Goal: Use online tool/utility: Utilize a website feature to perform a specific function

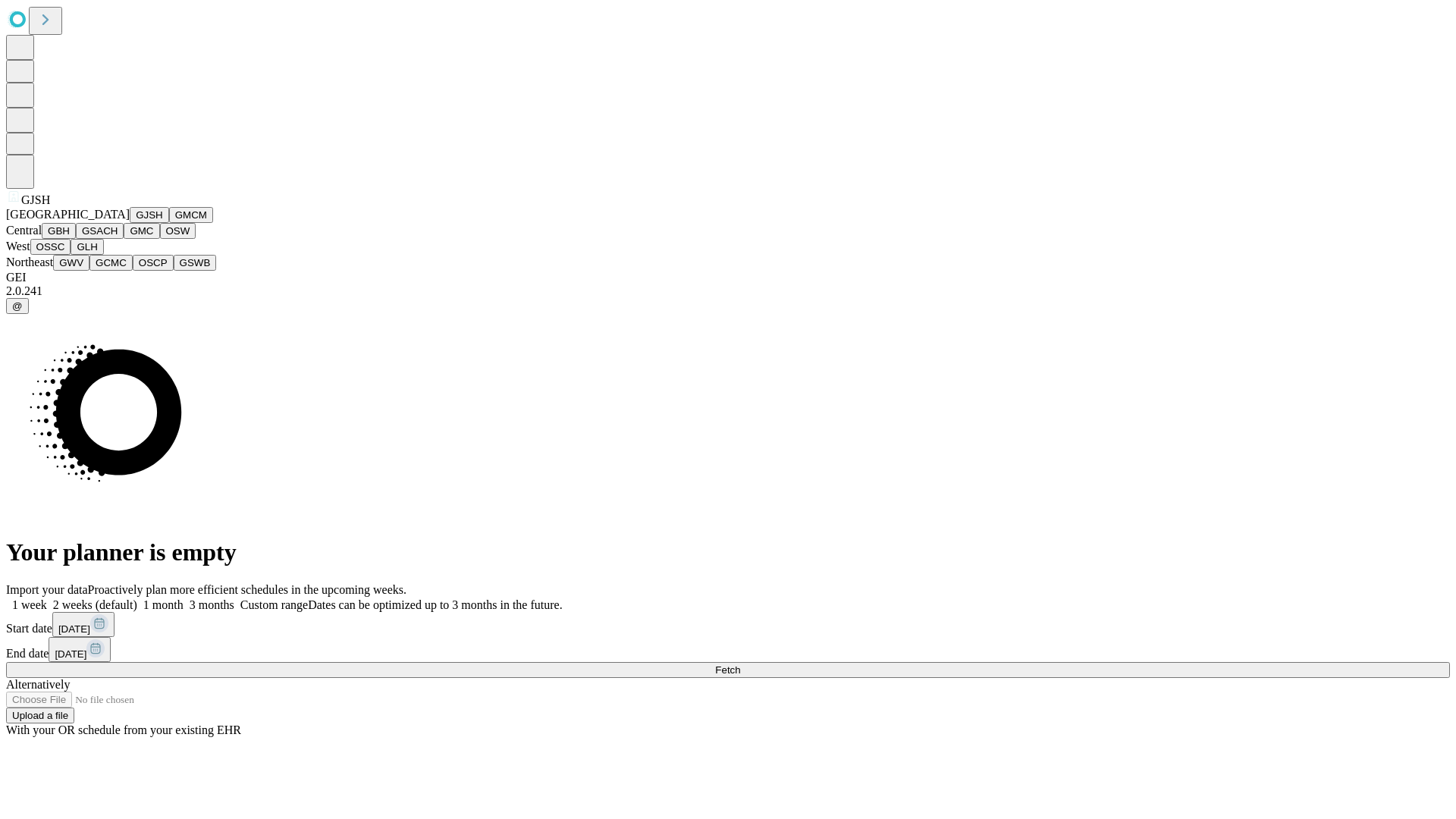
click at [130, 223] on button "GJSH" at bounding box center [149, 215] width 39 height 16
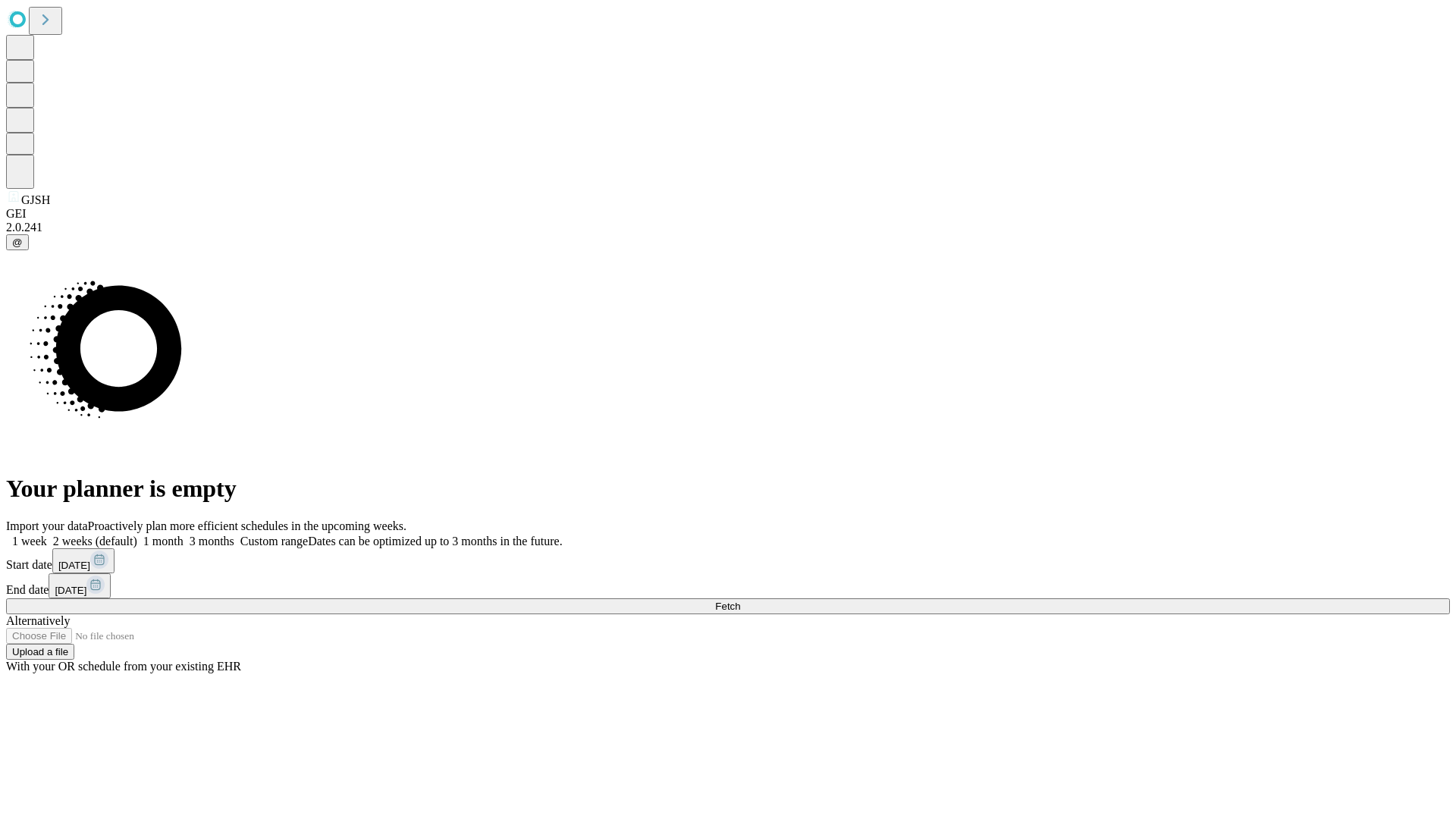
click at [183, 535] on label "1 month" at bounding box center [160, 541] width 46 height 13
click at [740, 601] on span "Fetch" at bounding box center [727, 607] width 25 height 12
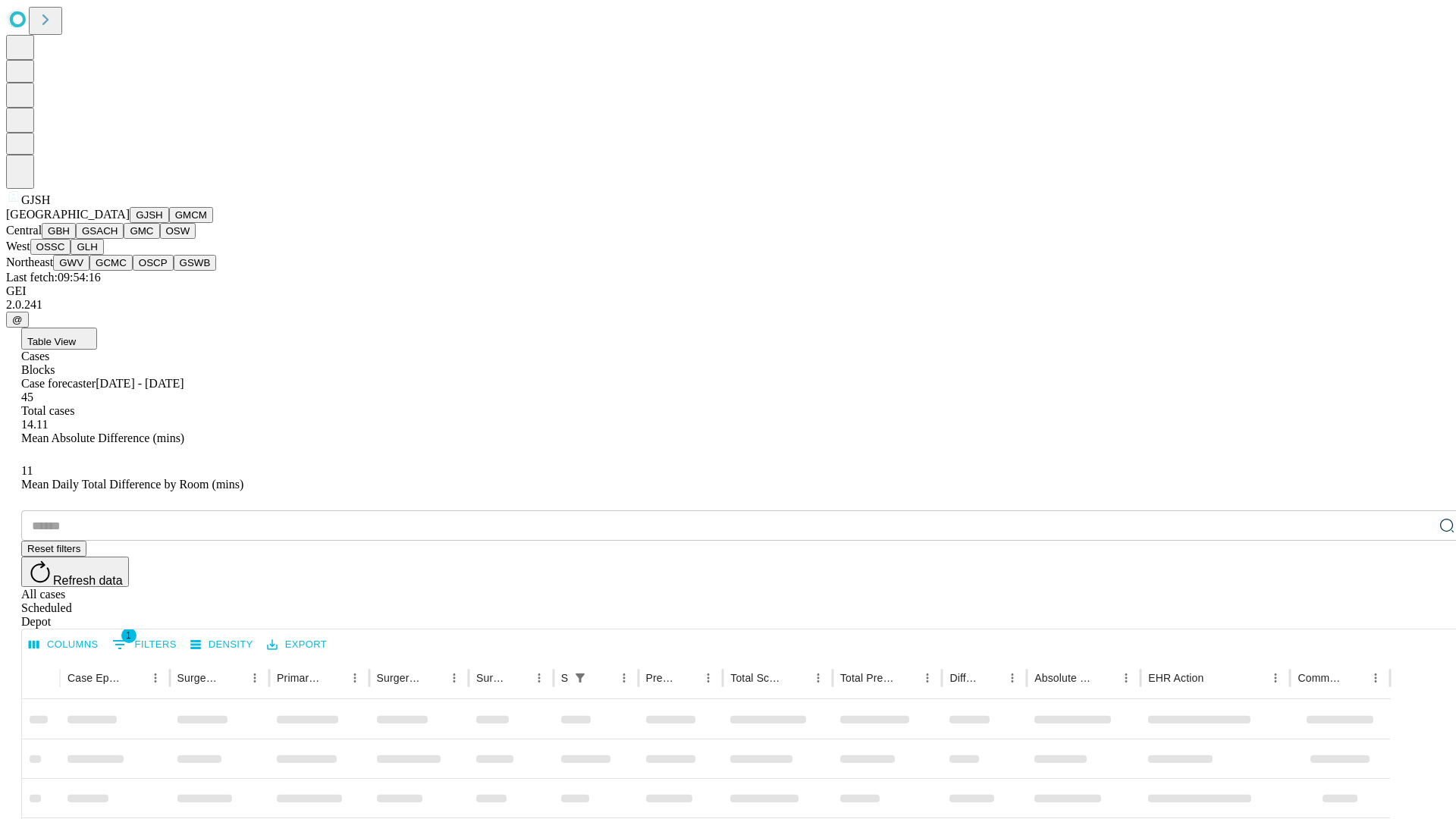
click at [169, 223] on button "GMCM" at bounding box center [191, 215] width 44 height 16
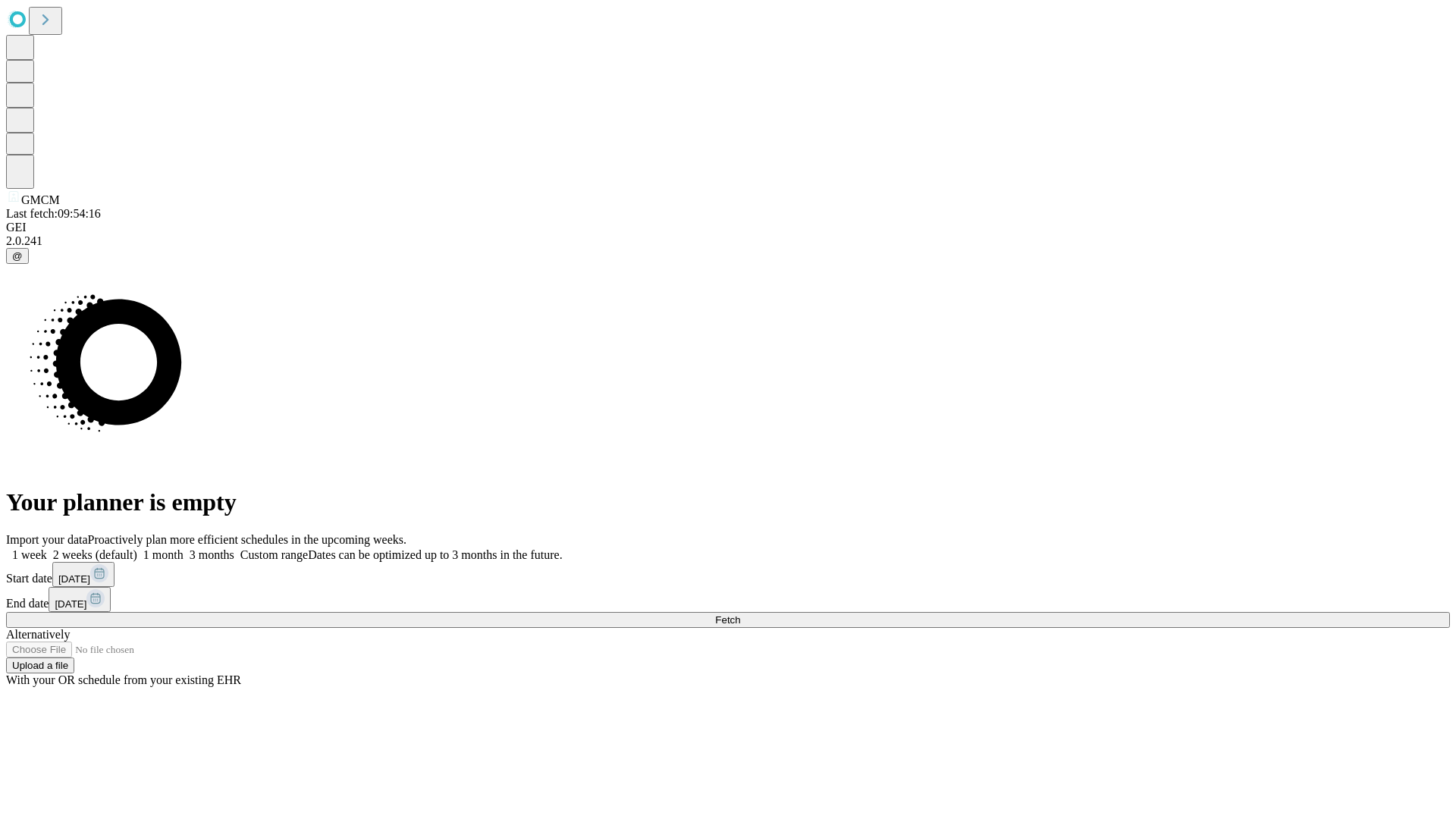
click at [183, 549] on label "1 month" at bounding box center [160, 555] width 46 height 13
click at [740, 614] on span "Fetch" at bounding box center [727, 620] width 25 height 12
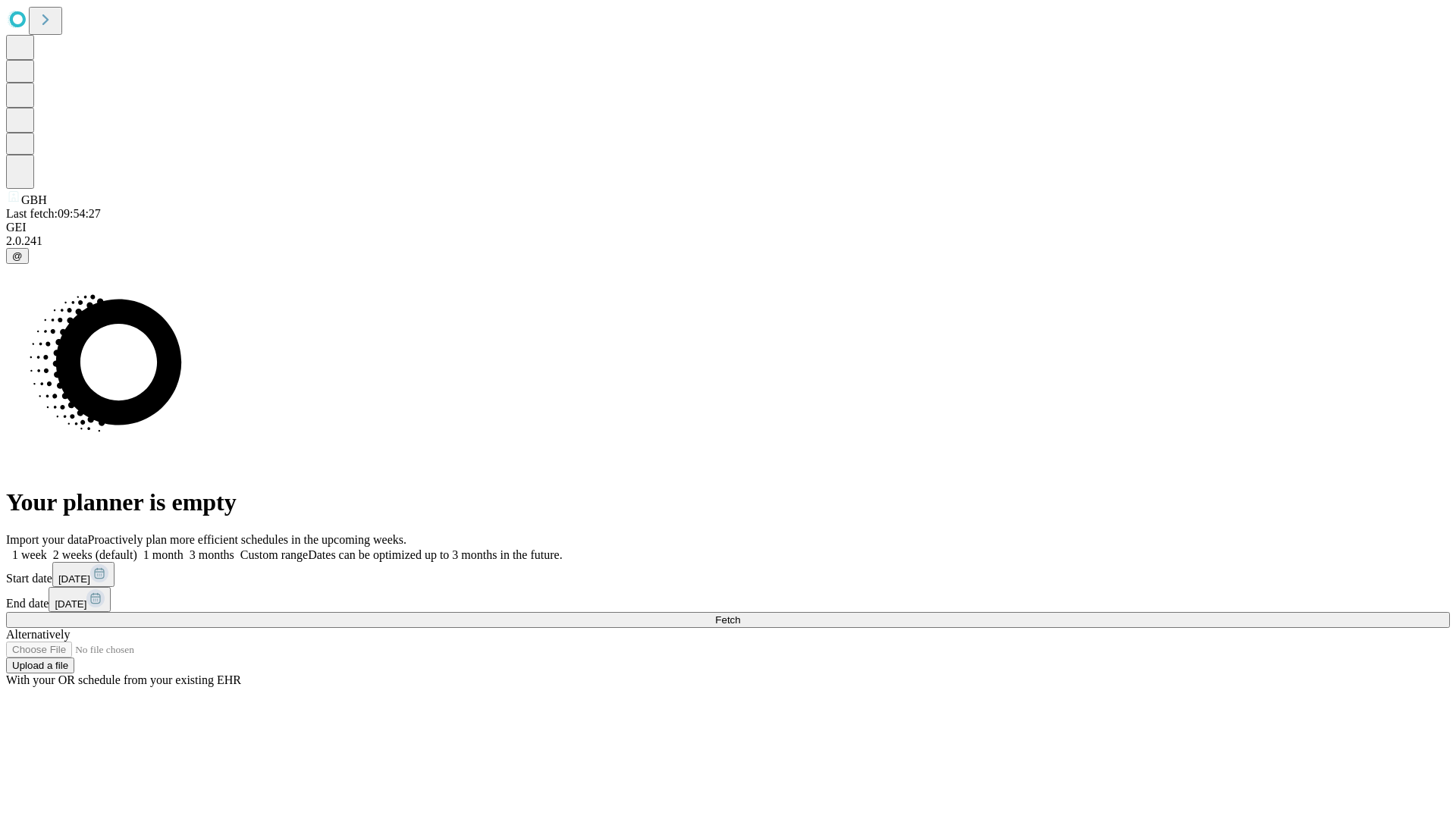
click at [183, 549] on label "1 month" at bounding box center [160, 555] width 46 height 13
click at [740, 614] on span "Fetch" at bounding box center [727, 620] width 25 height 12
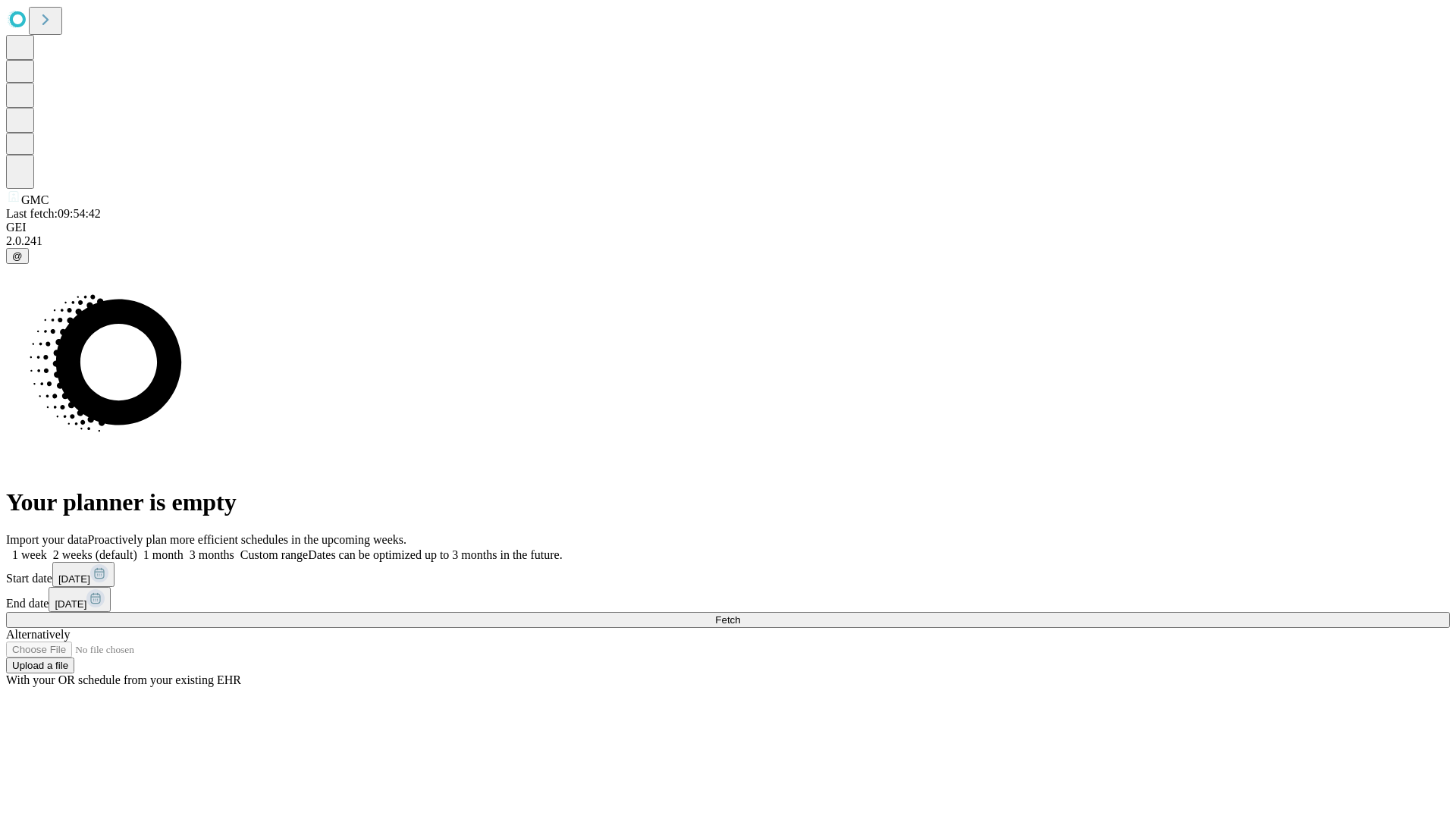
click at [183, 549] on label "1 month" at bounding box center [160, 555] width 46 height 13
click at [740, 614] on span "Fetch" at bounding box center [727, 620] width 25 height 12
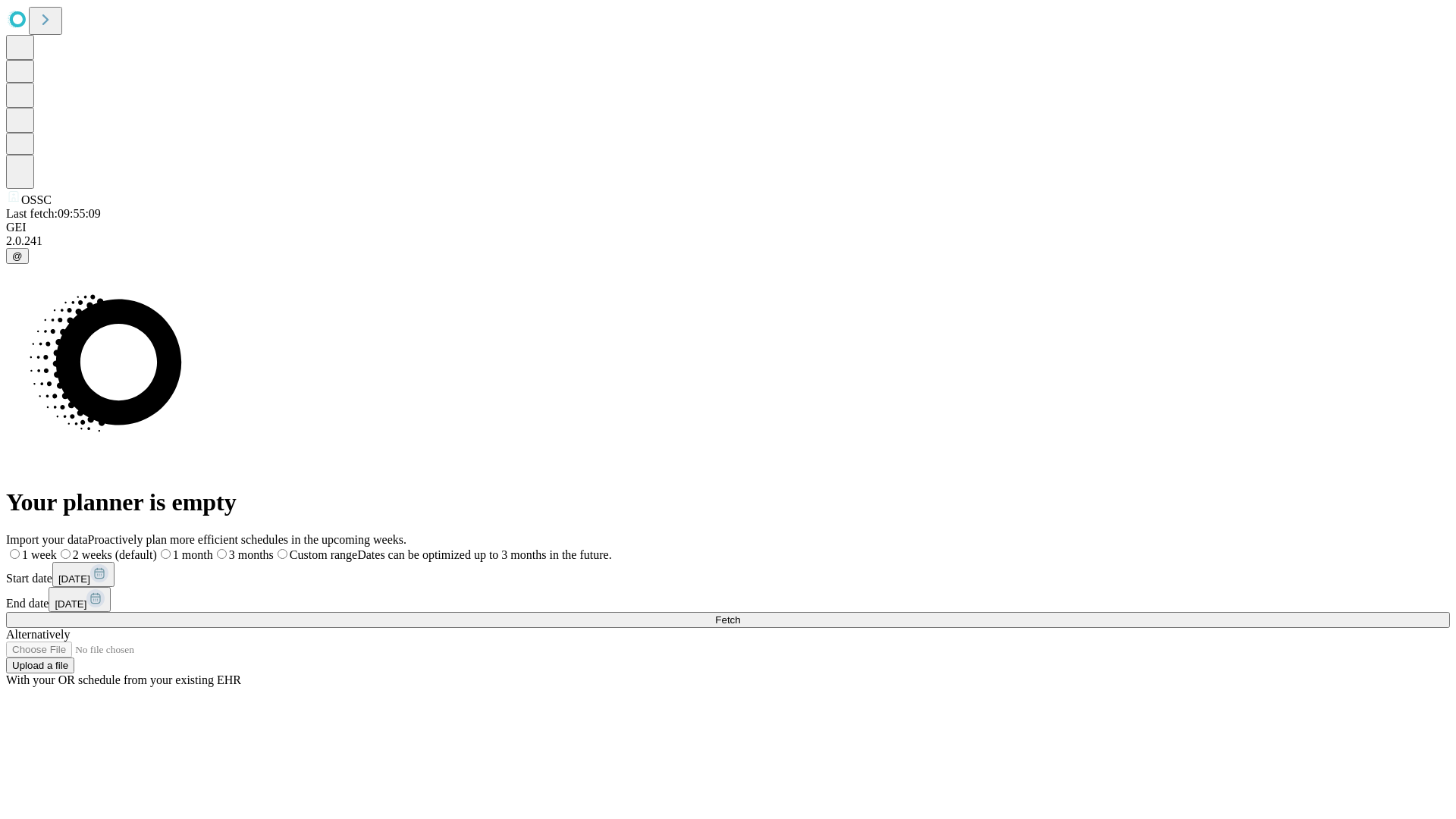
click at [213, 549] on label "1 month" at bounding box center [185, 555] width 56 height 13
click at [740, 614] on span "Fetch" at bounding box center [727, 620] width 25 height 12
click at [183, 549] on label "1 month" at bounding box center [160, 555] width 46 height 13
click at [740, 614] on span "Fetch" at bounding box center [727, 620] width 25 height 12
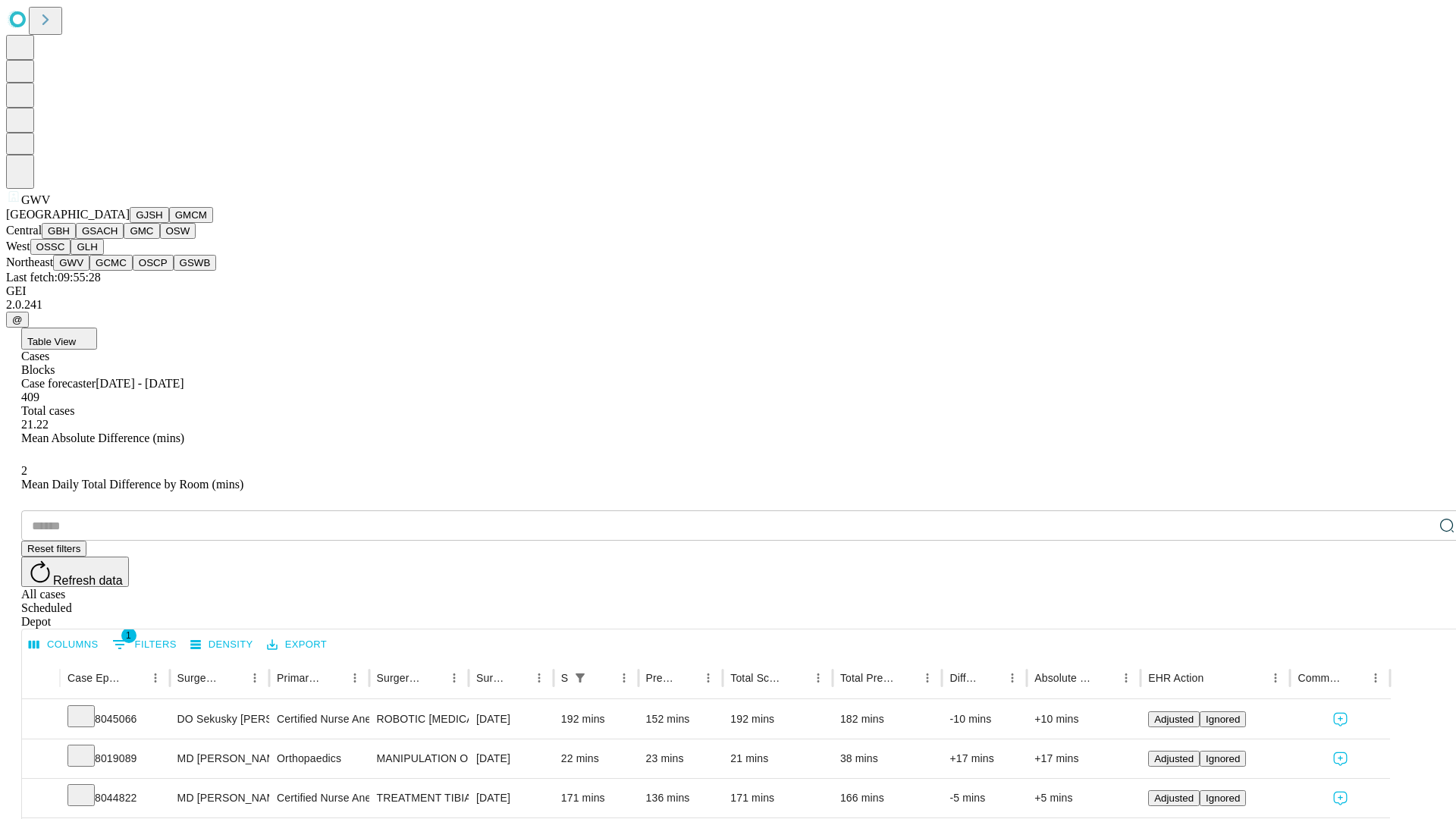
click at [118, 271] on button "GCMC" at bounding box center [111, 262] width 43 height 16
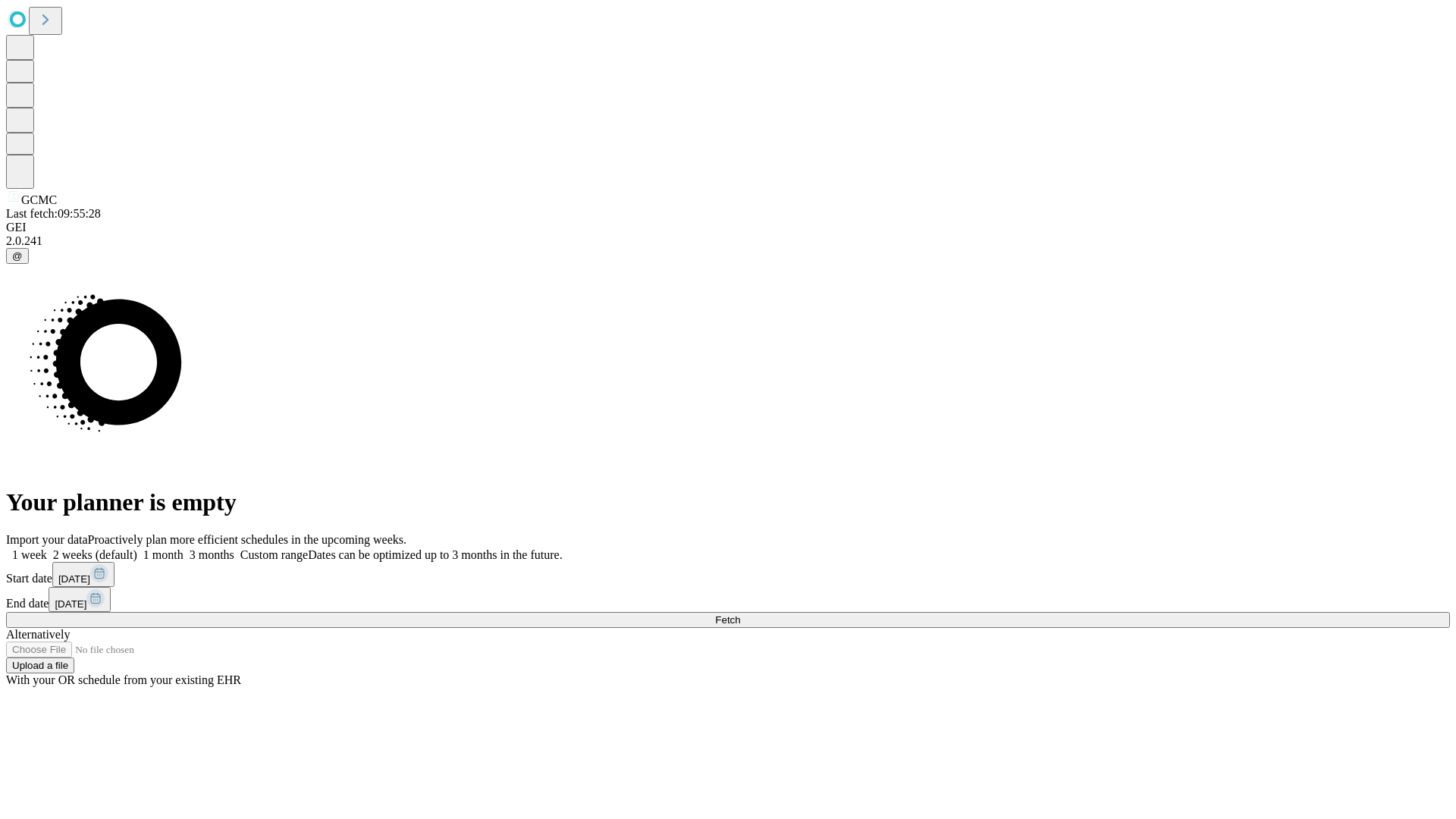
click at [183, 549] on label "1 month" at bounding box center [160, 555] width 46 height 13
click at [740, 614] on span "Fetch" at bounding box center [727, 620] width 25 height 12
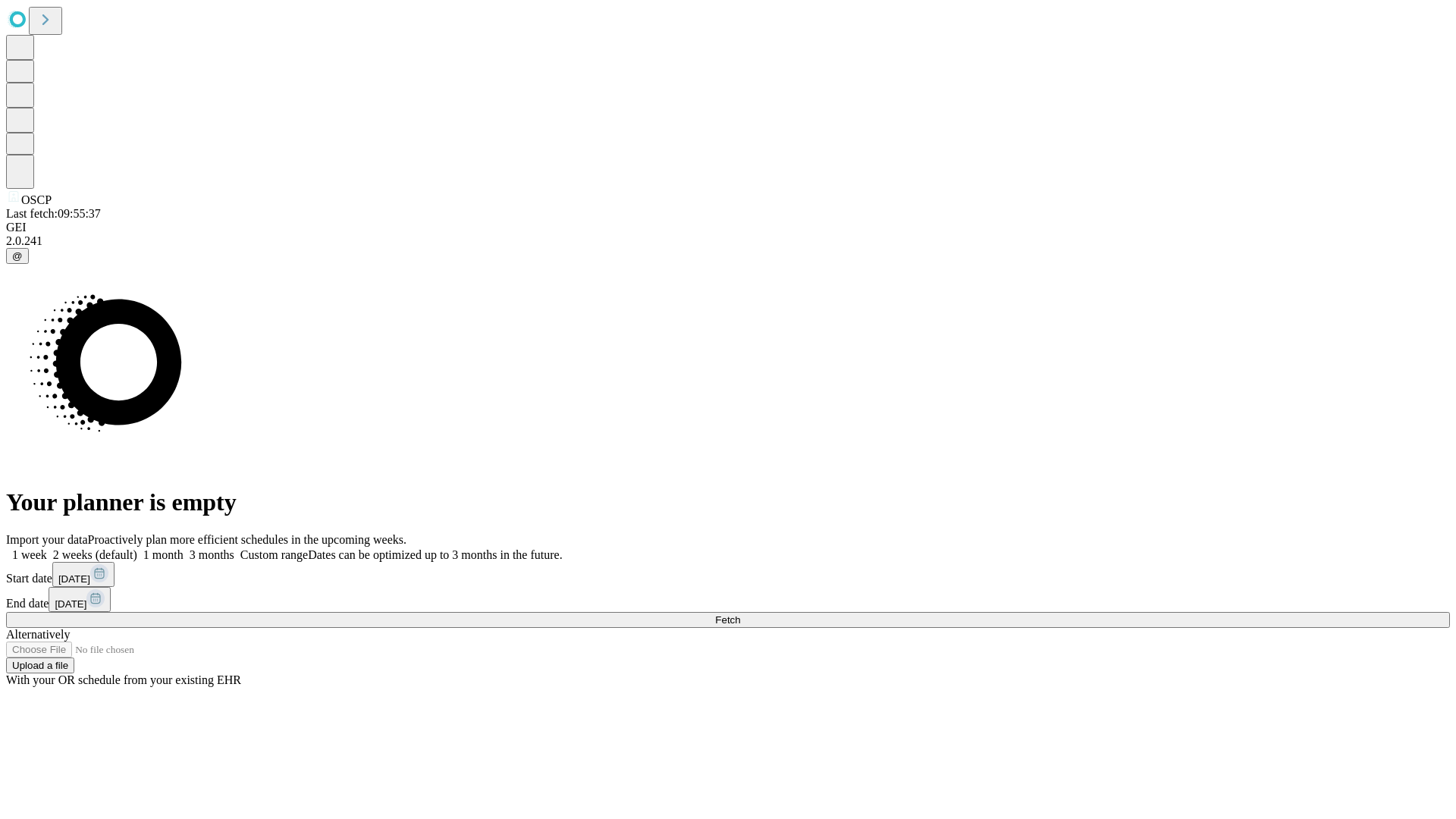
click at [183, 549] on label "1 month" at bounding box center [160, 555] width 46 height 13
click at [740, 614] on span "Fetch" at bounding box center [727, 620] width 25 height 12
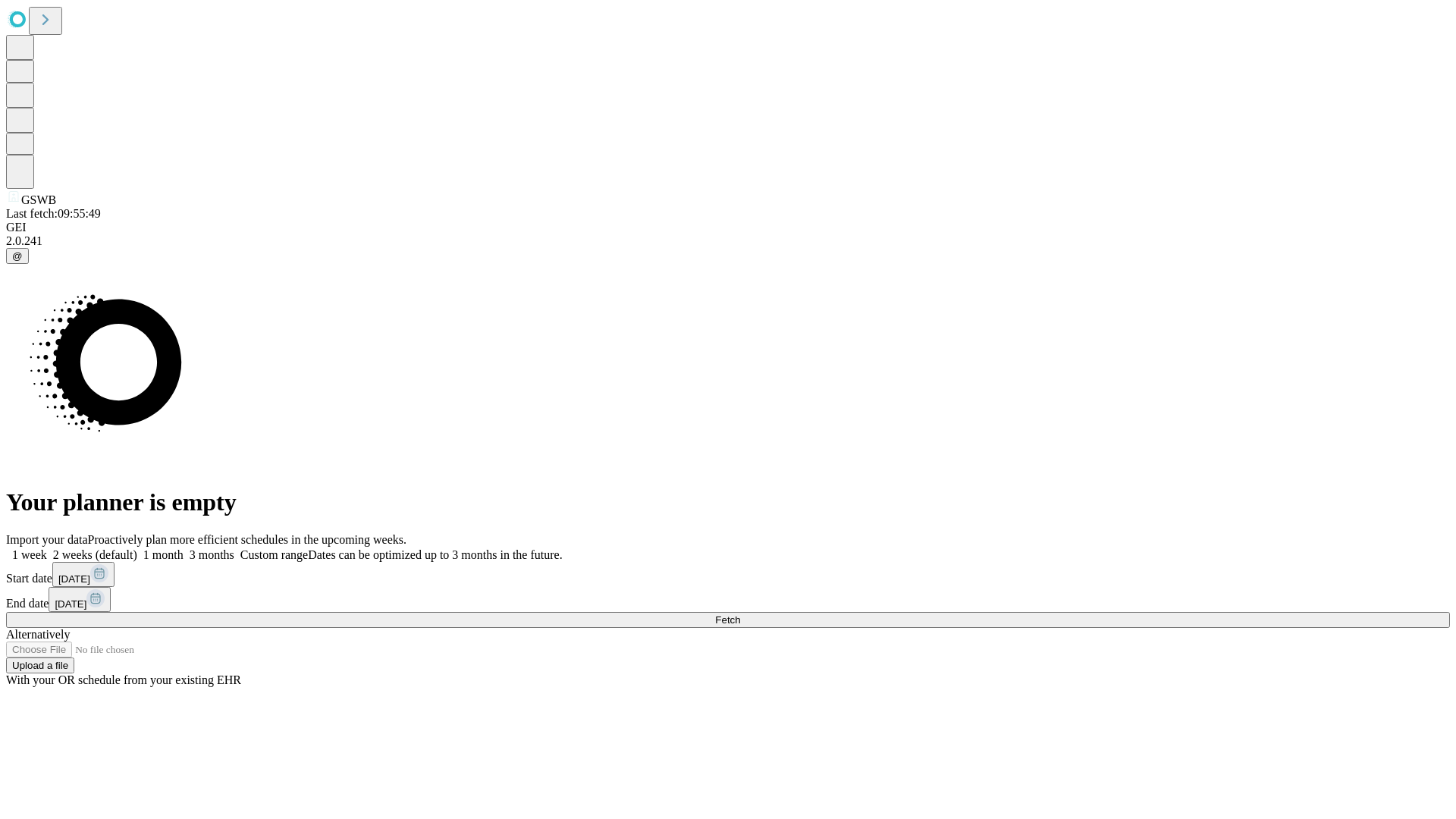
click at [740, 614] on span "Fetch" at bounding box center [727, 620] width 25 height 12
